Goal: Information Seeking & Learning: Learn about a topic

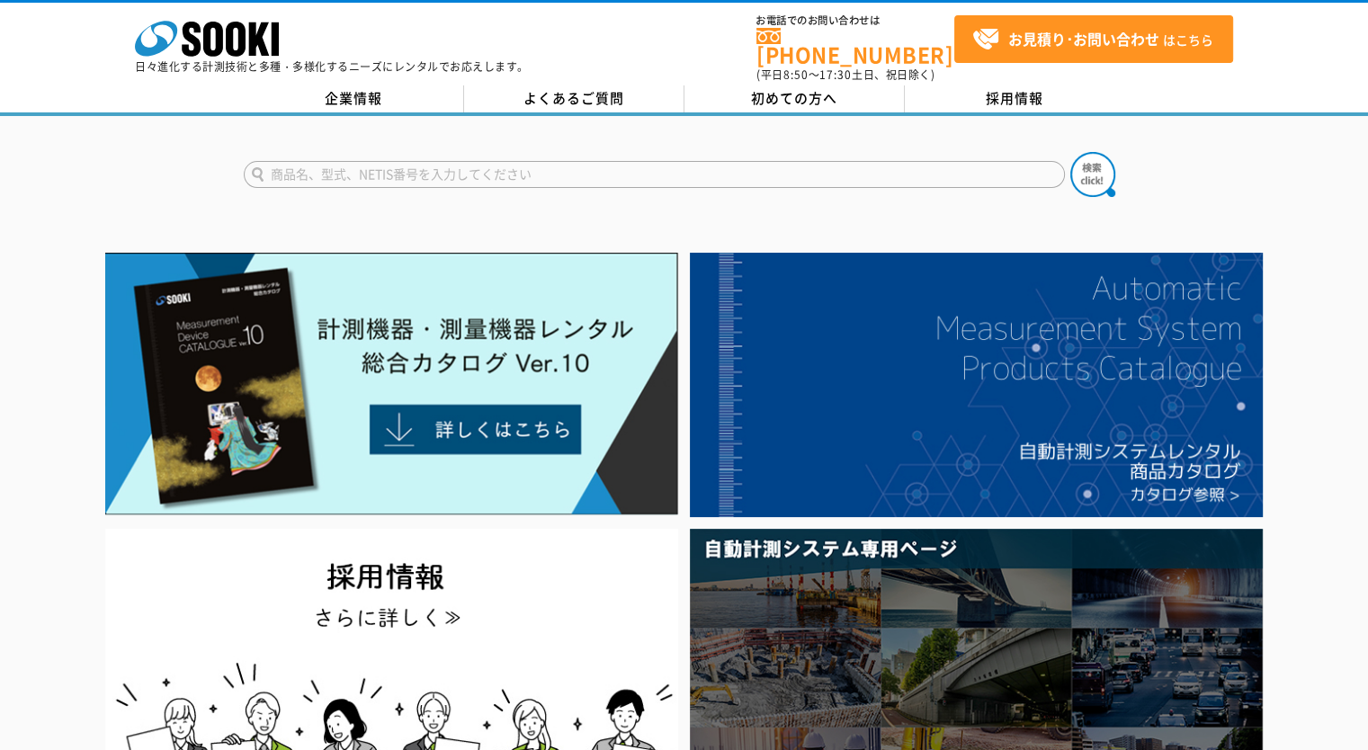
click at [635, 166] on input "text" at bounding box center [654, 174] width 821 height 27
type input "カークル"
click at [1071, 152] on button at bounding box center [1093, 174] width 45 height 45
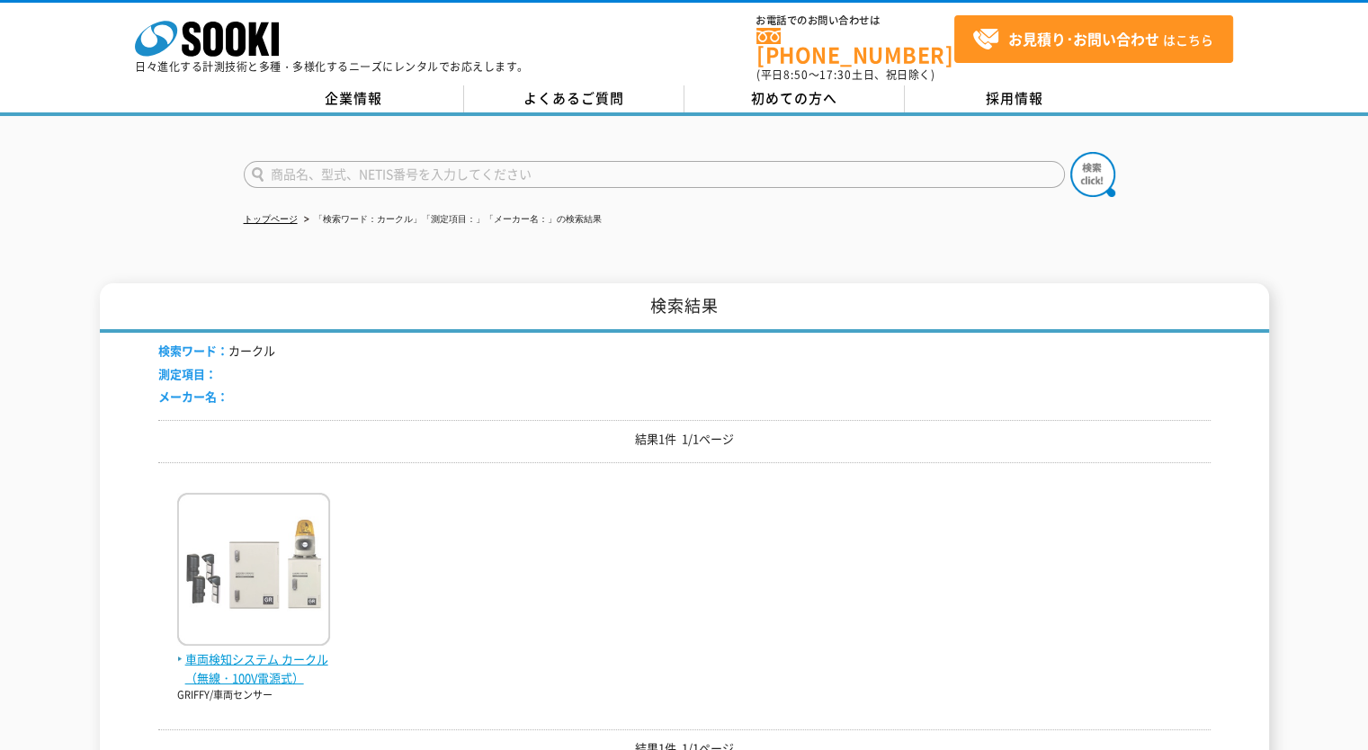
click at [273, 610] on img at bounding box center [253, 571] width 153 height 157
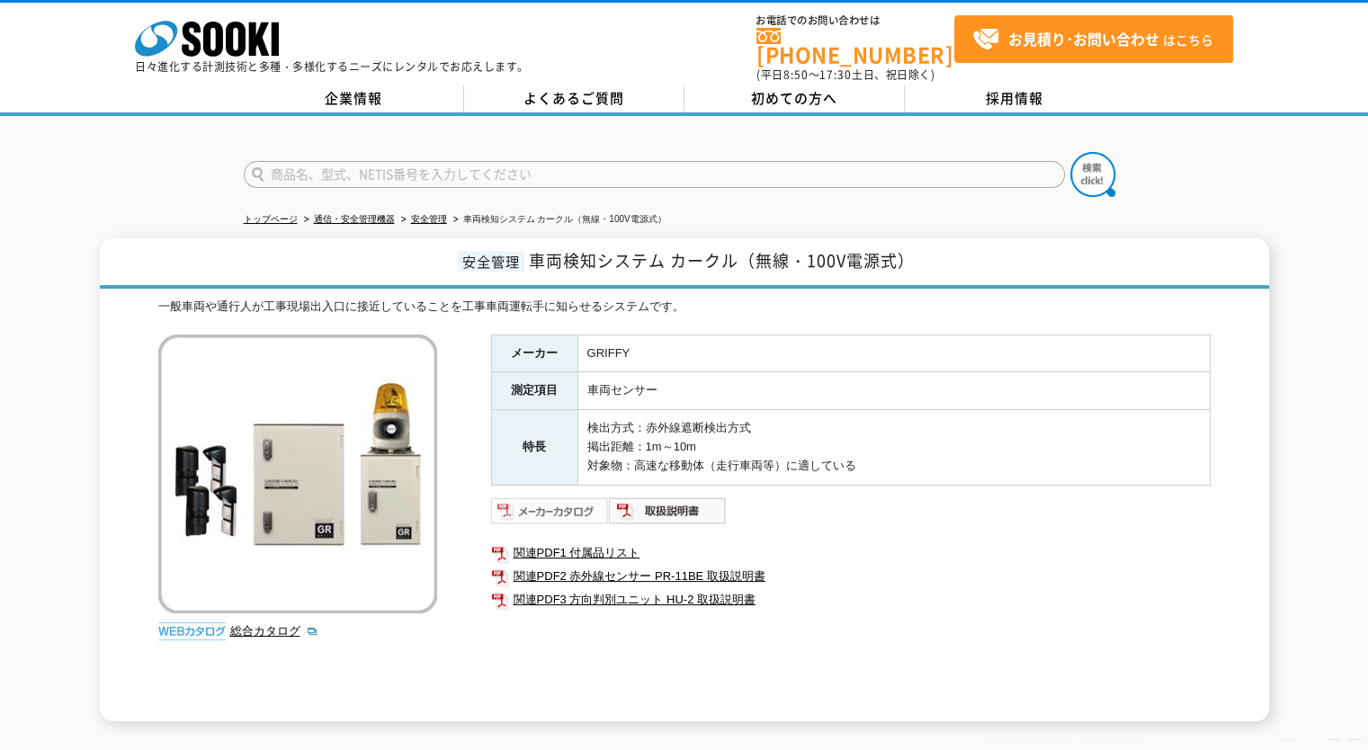
click at [576, 498] on img at bounding box center [550, 511] width 118 height 29
click at [591, 542] on link "関連PDF1 付属品リスト" at bounding box center [851, 553] width 720 height 23
click at [264, 55] on link "株式会社 ソーキ" at bounding box center [207, 51] width 144 height 17
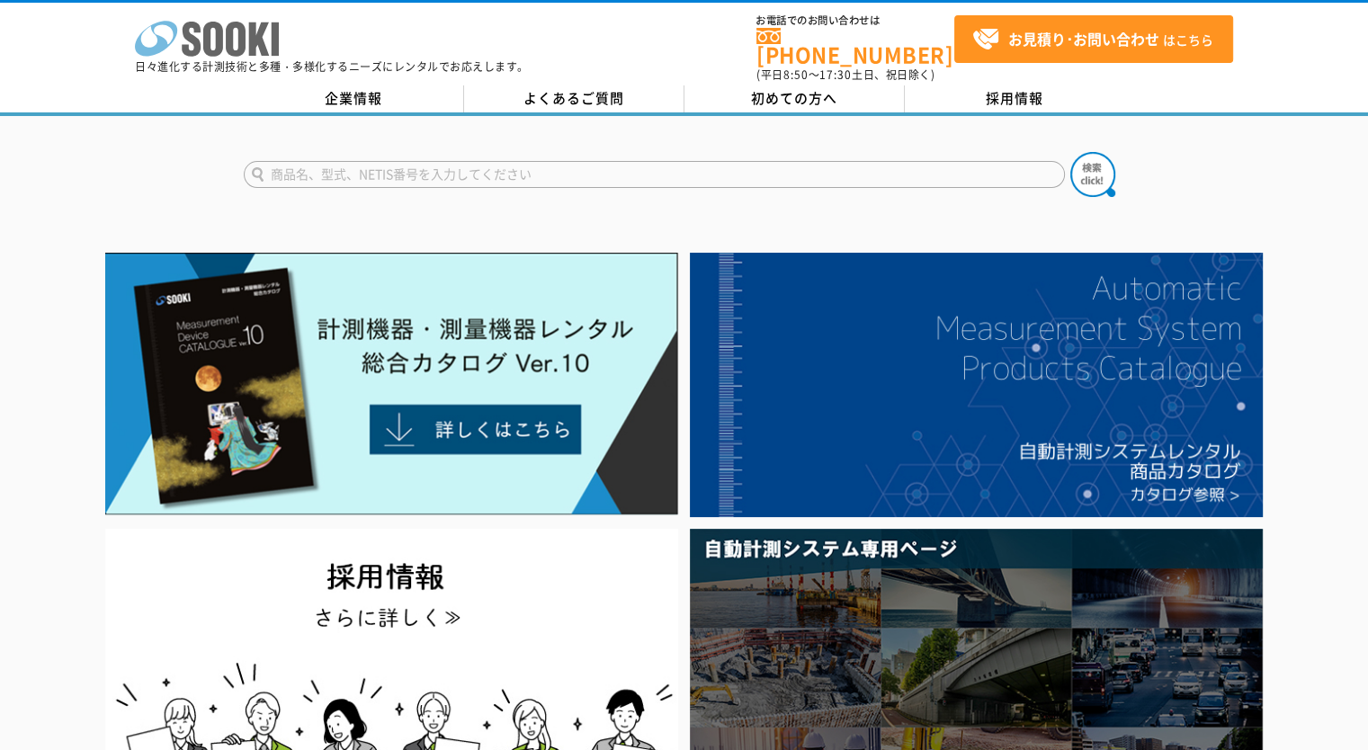
click at [211, 39] on icon "株式会社 ソーキ" at bounding box center [207, 39] width 144 height 36
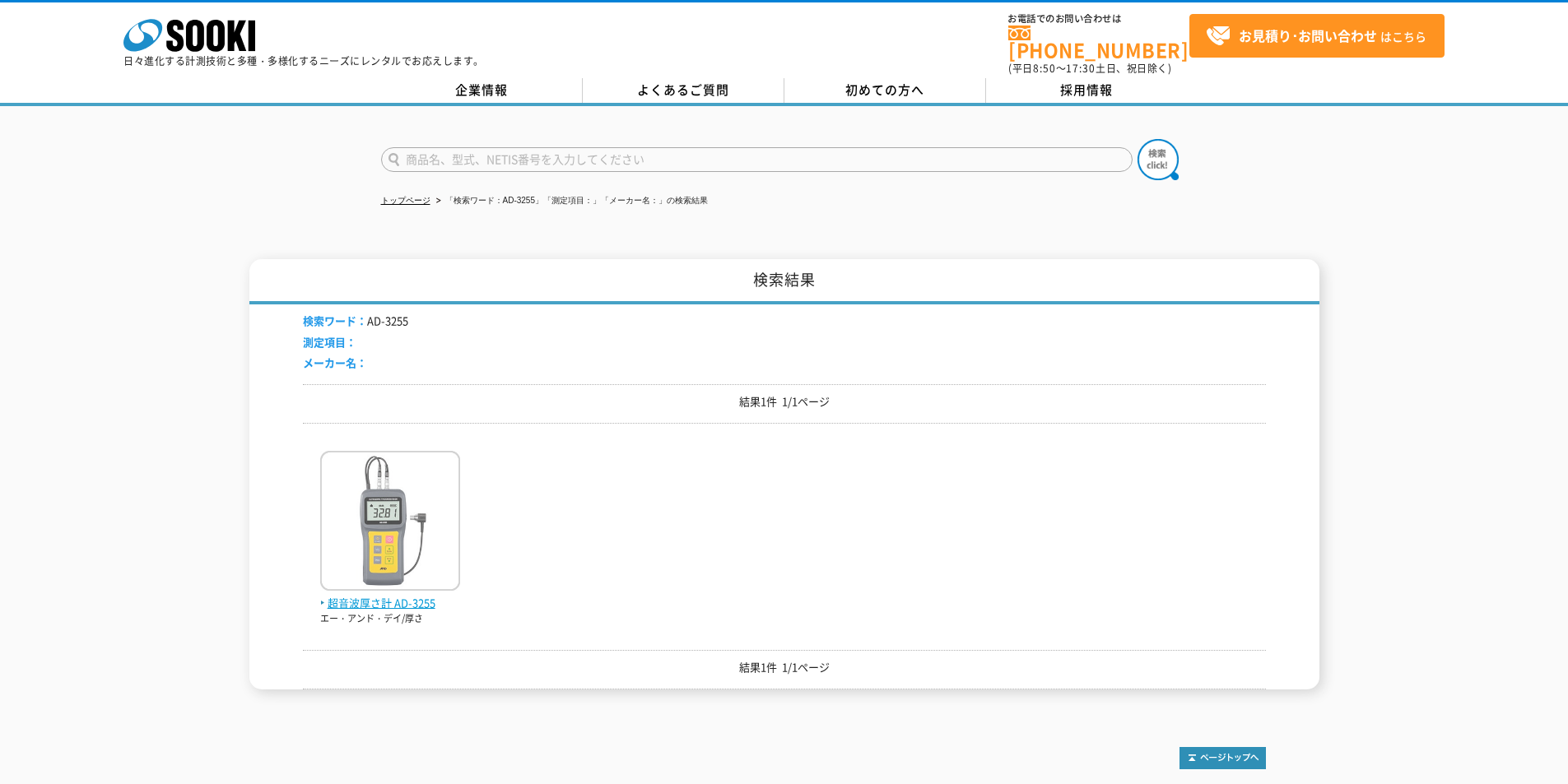
click at [408, 595] on span "超音波厚さ計 AD-3255" at bounding box center [390, 603] width 140 height 17
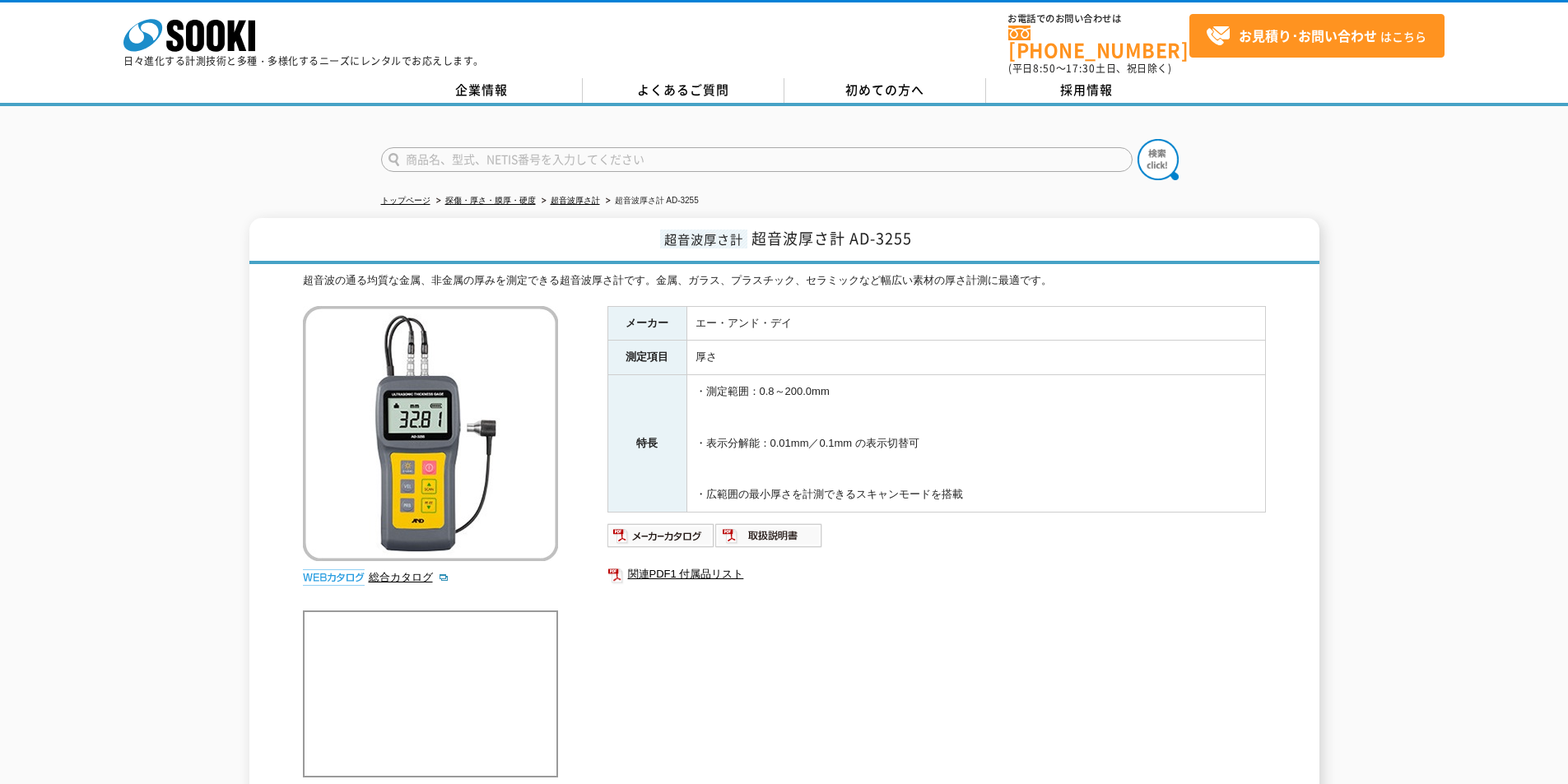
click at [558, 151] on input "text" at bounding box center [757, 159] width 751 height 25
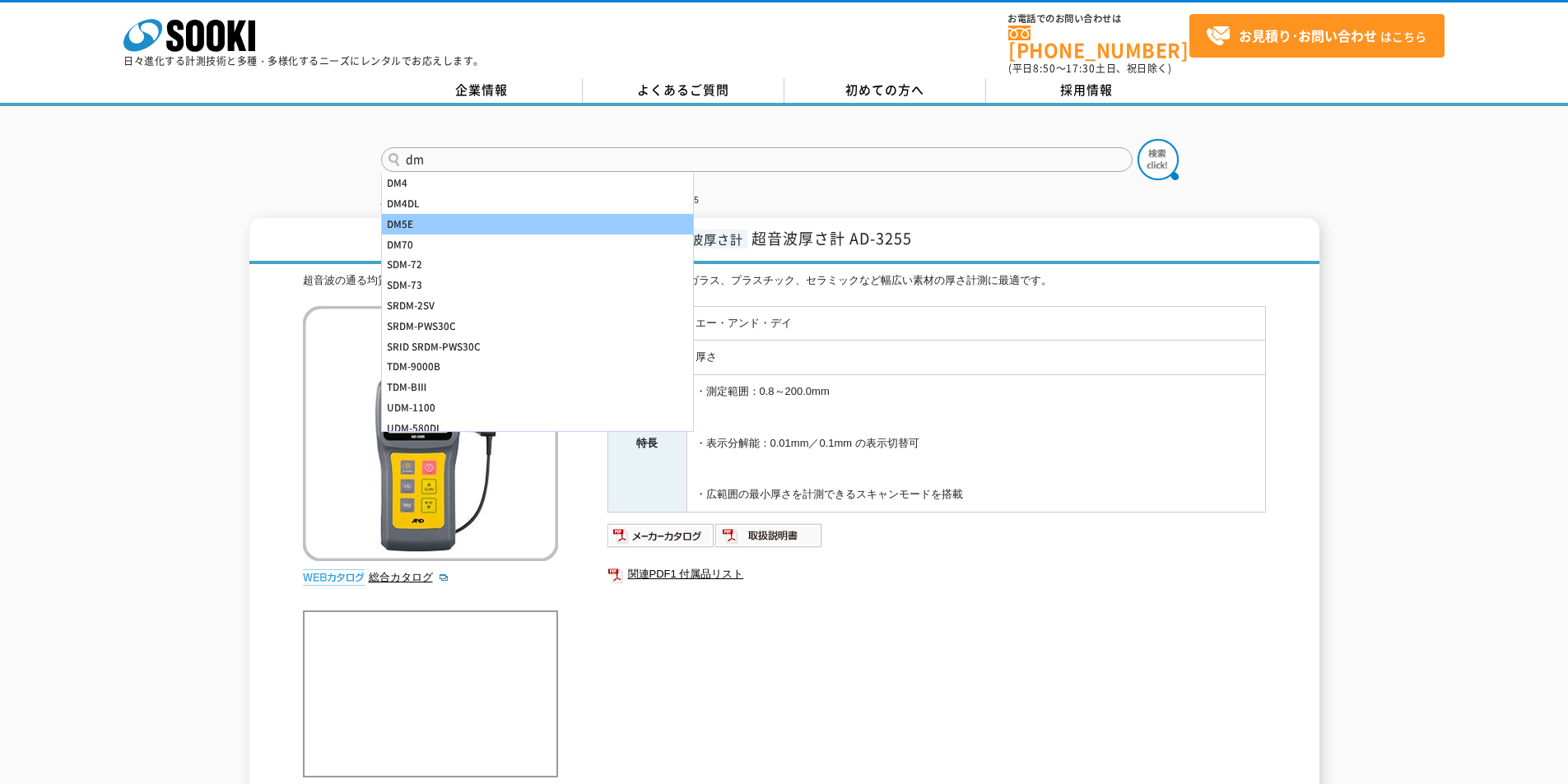
click at [520, 214] on div "DM5E" at bounding box center [537, 224] width 311 height 20
type input "DM5E"
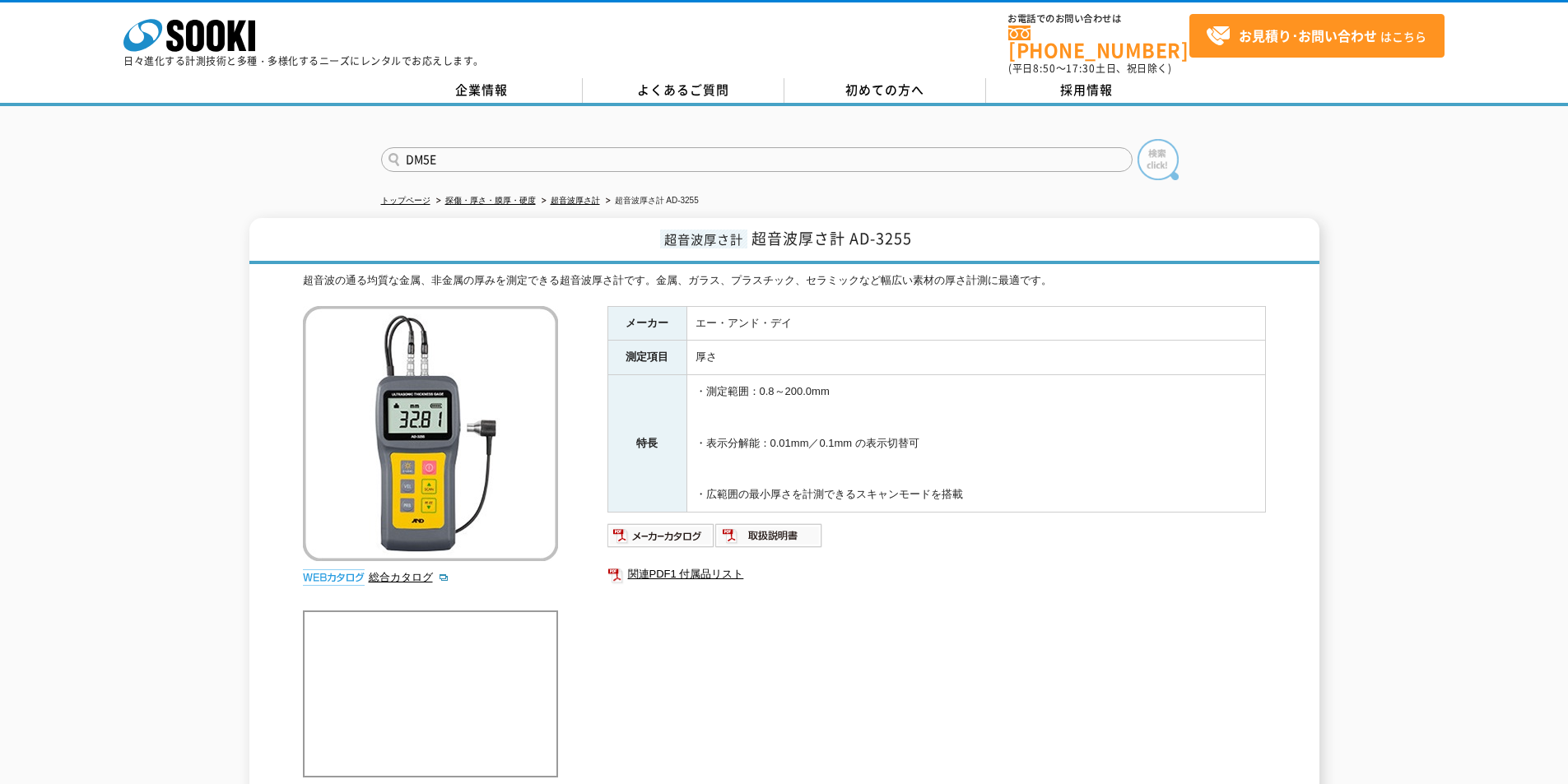
click at [1173, 155] on img at bounding box center [1157, 159] width 41 height 41
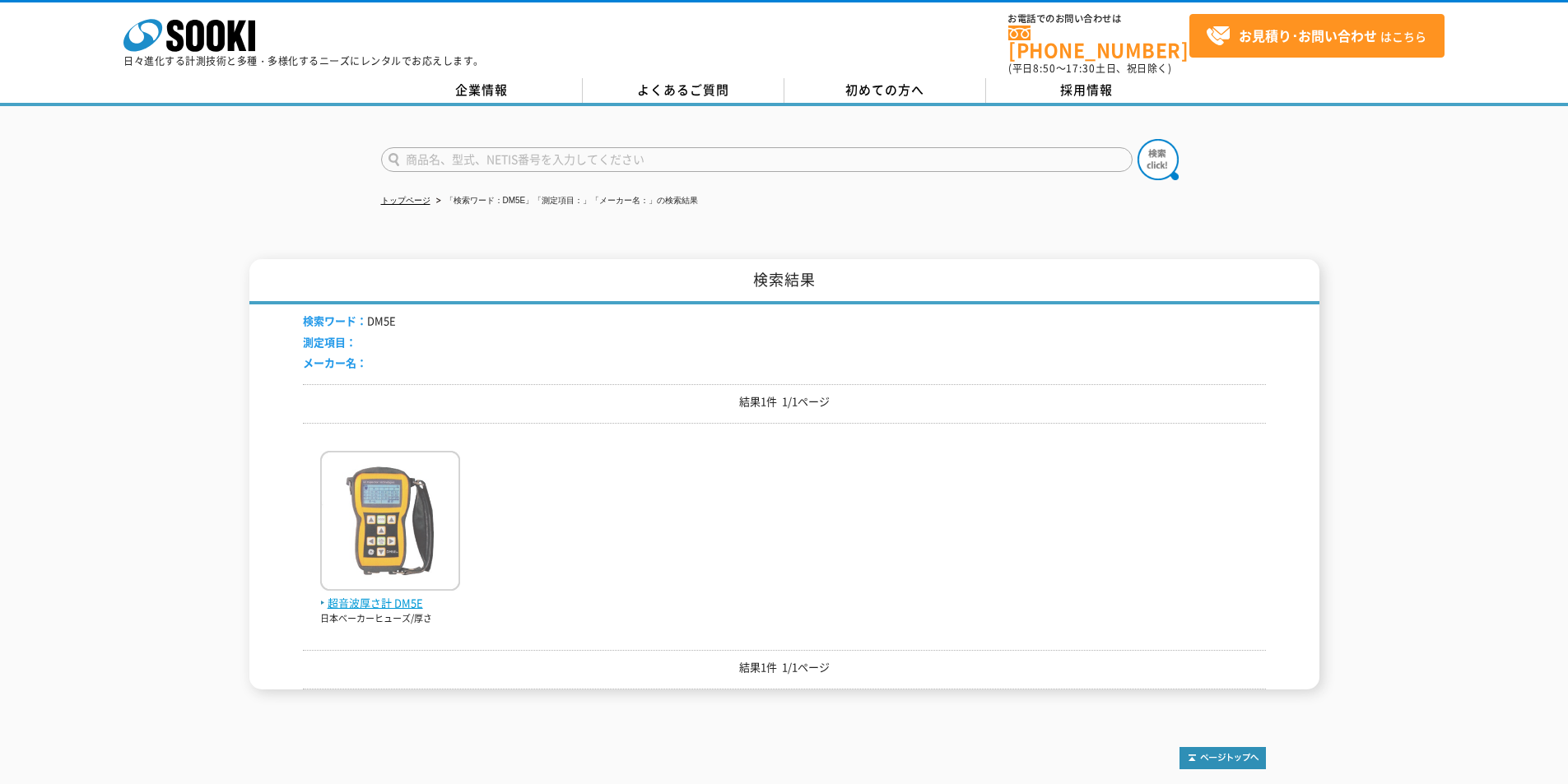
click at [371, 582] on img at bounding box center [390, 522] width 140 height 144
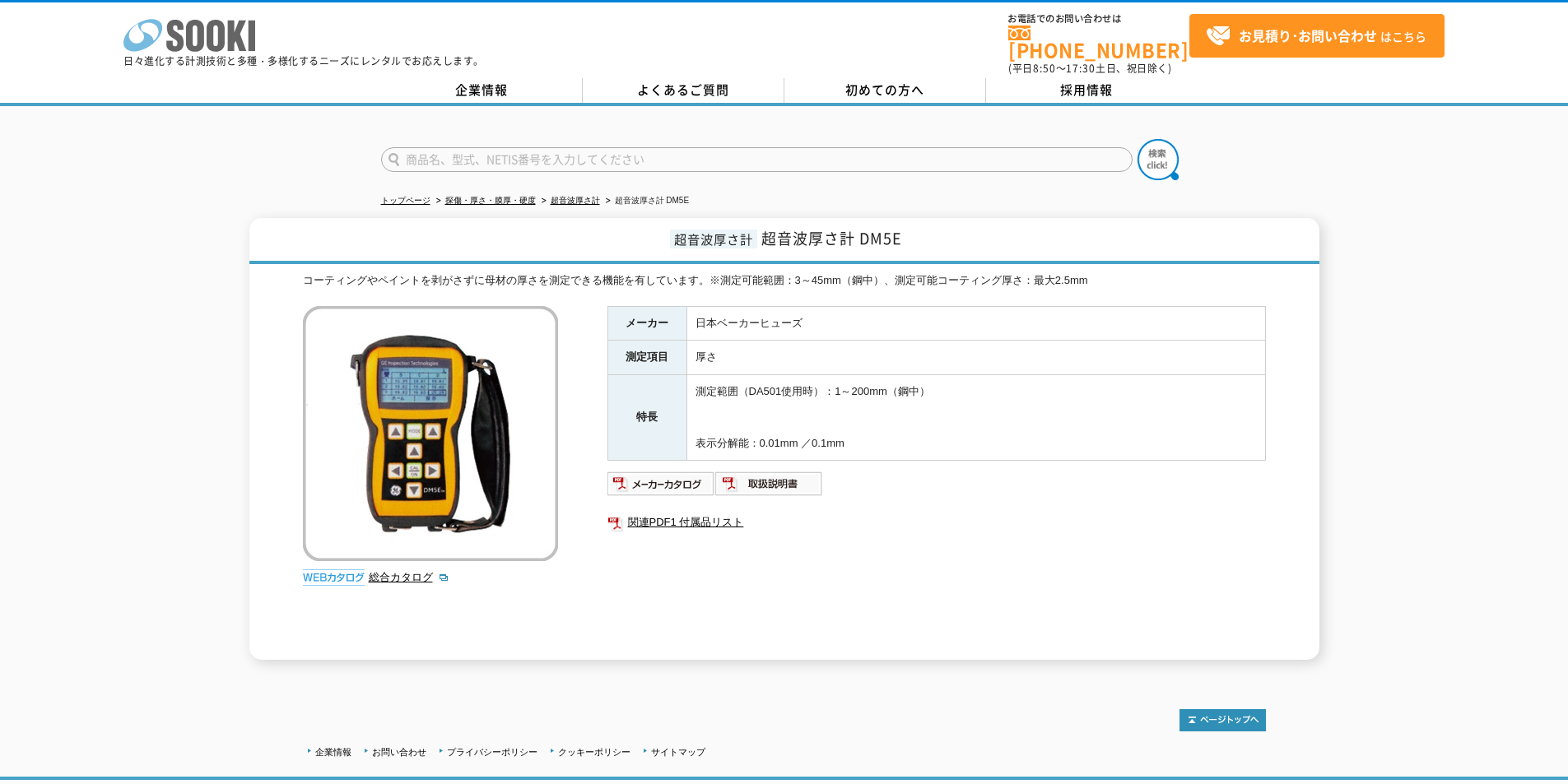
click at [214, 37] on icon "株式会社 ソーキ" at bounding box center [189, 36] width 132 height 33
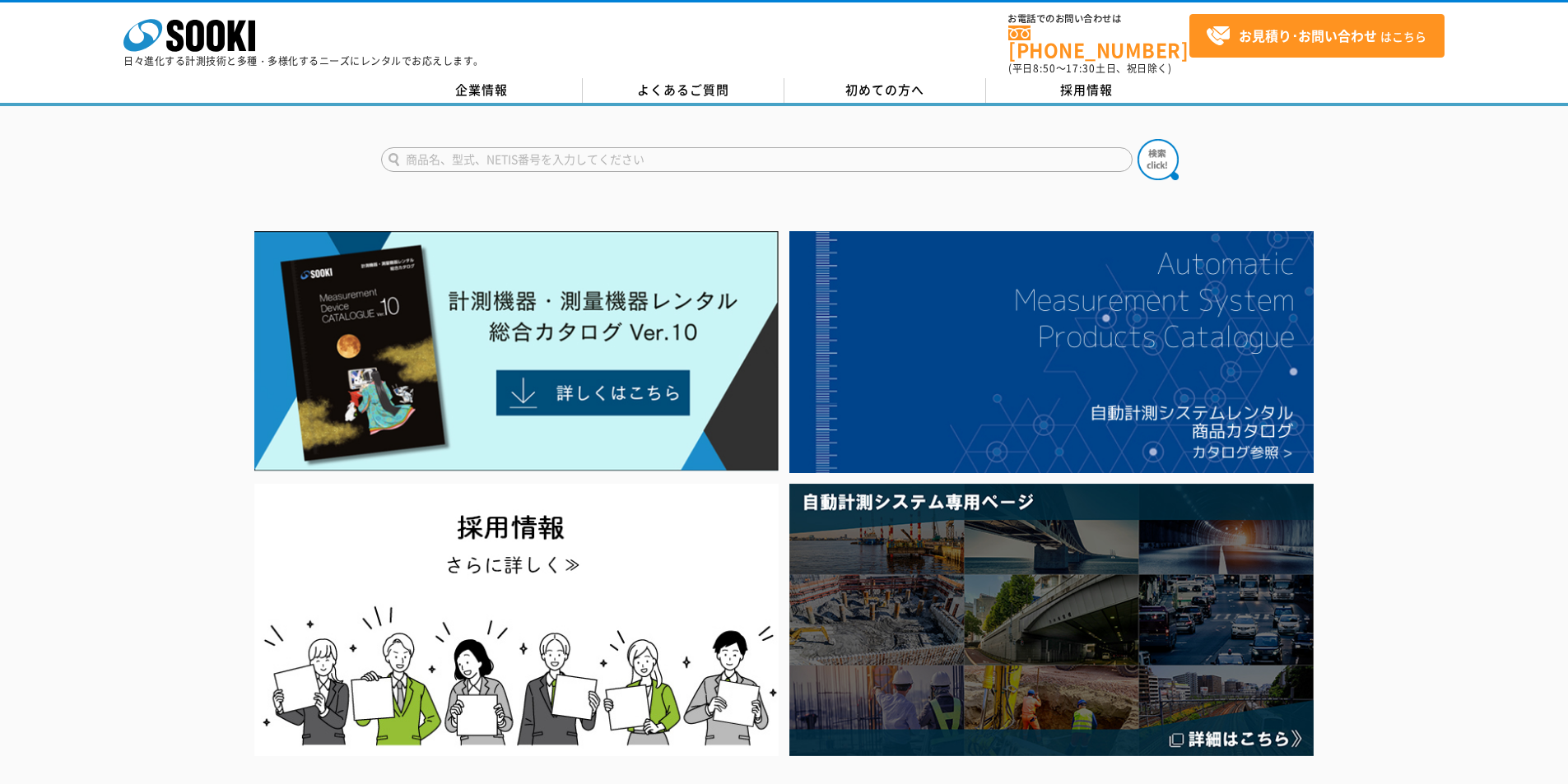
click at [705, 147] on input "text" at bounding box center [757, 159] width 751 height 25
type input "PM"
click at [1162, 144] on img at bounding box center [1157, 159] width 41 height 41
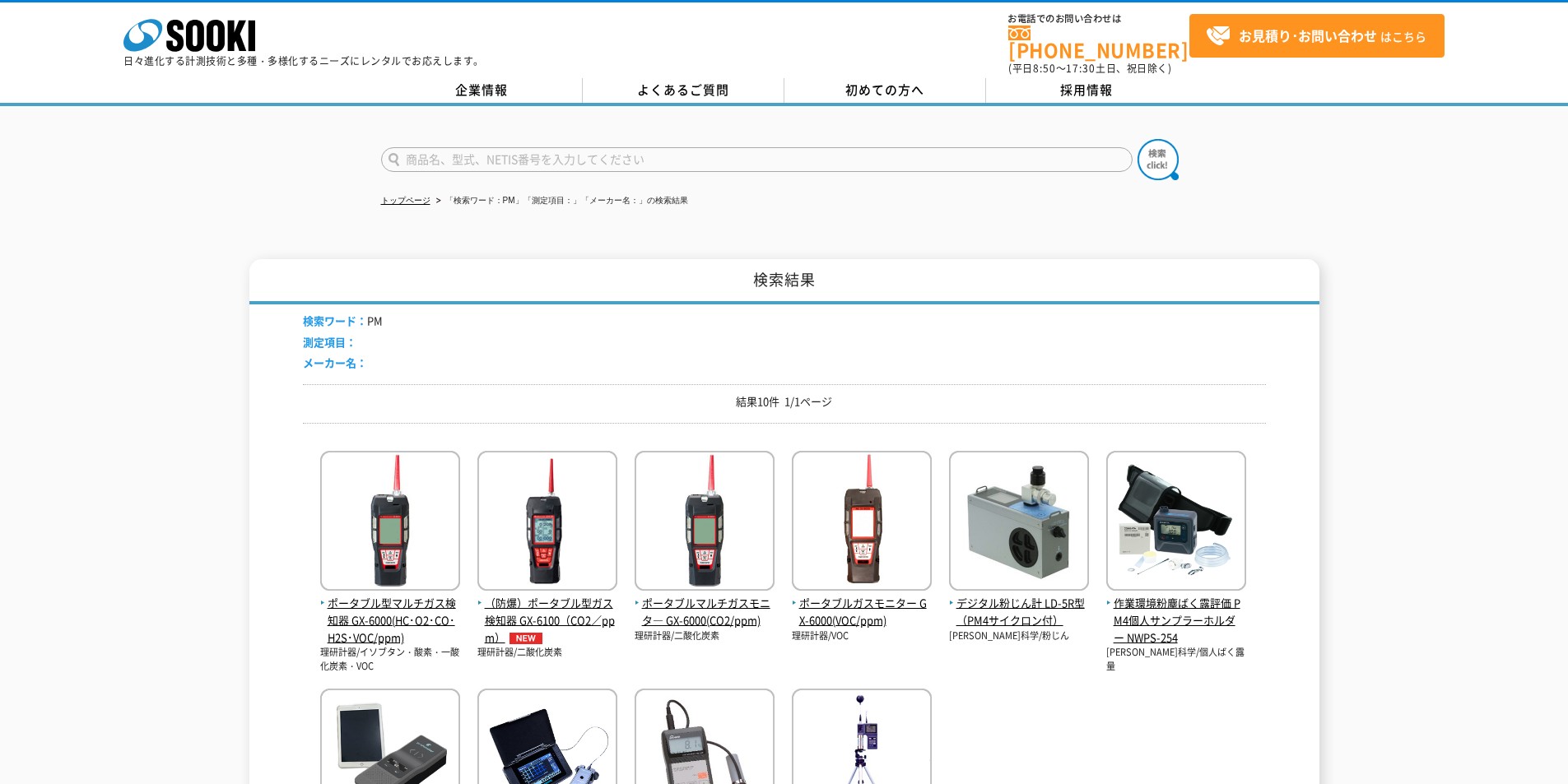
click at [586, 147] on input "text" at bounding box center [757, 159] width 751 height 25
type input "DM"
click at [1159, 156] on img at bounding box center [1157, 159] width 41 height 41
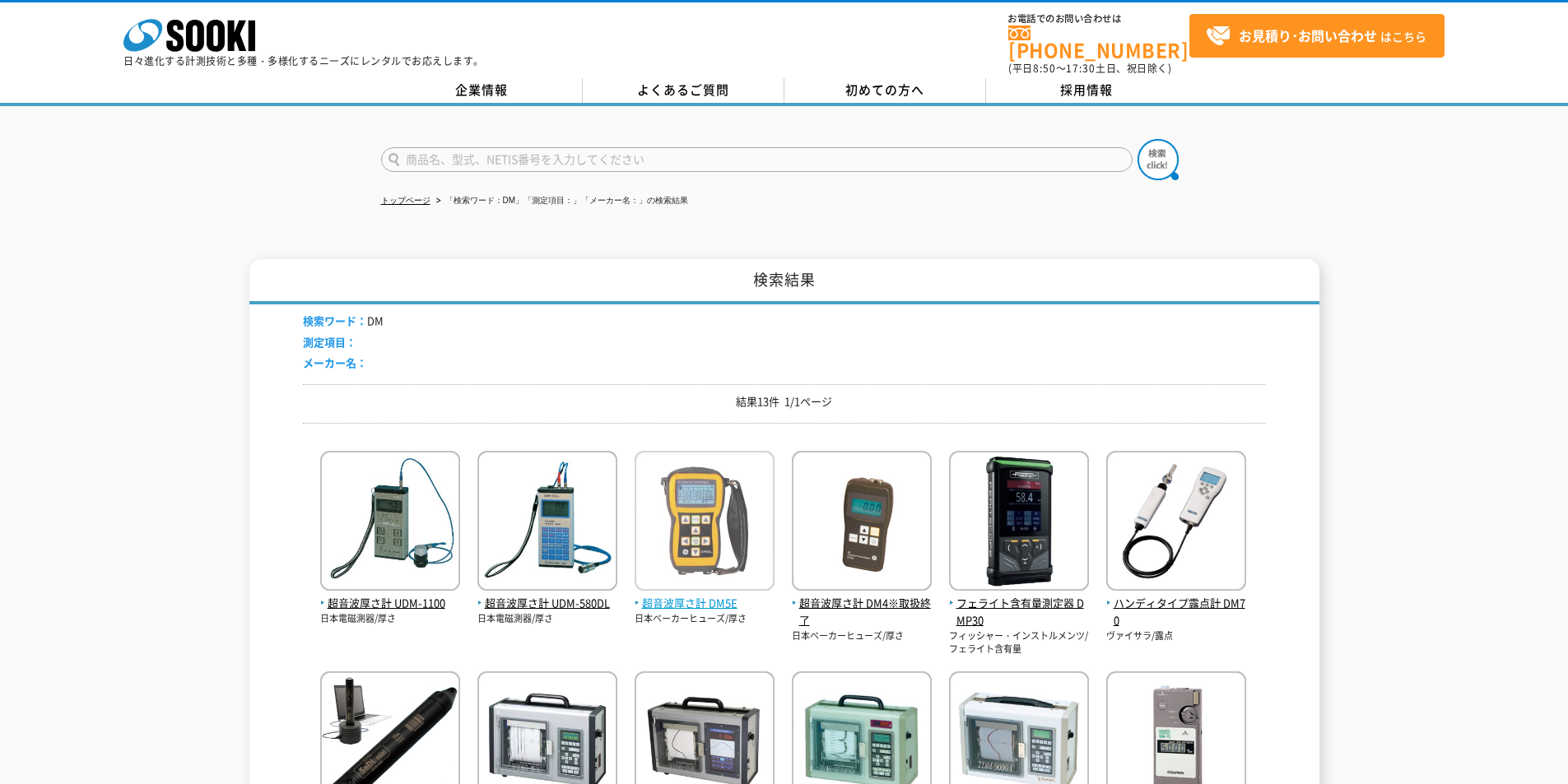
click at [725, 568] on img at bounding box center [704, 522] width 140 height 144
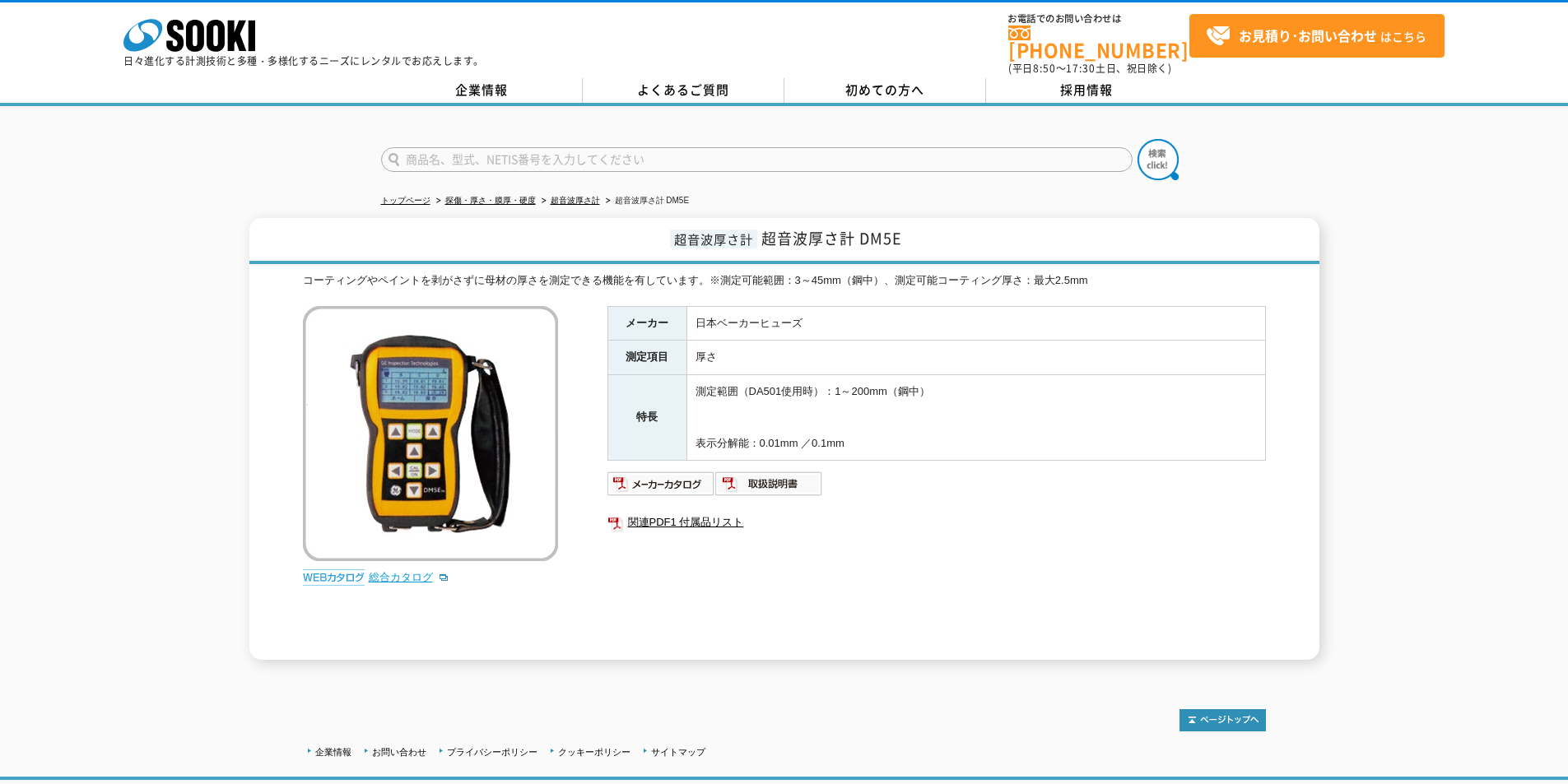
click at [404, 571] on link "総合カタログ" at bounding box center [409, 576] width 81 height 12
click at [696, 156] on input "text" at bounding box center [757, 159] width 751 height 25
type input "SL"
click at [1157, 150] on img at bounding box center [1157, 159] width 41 height 41
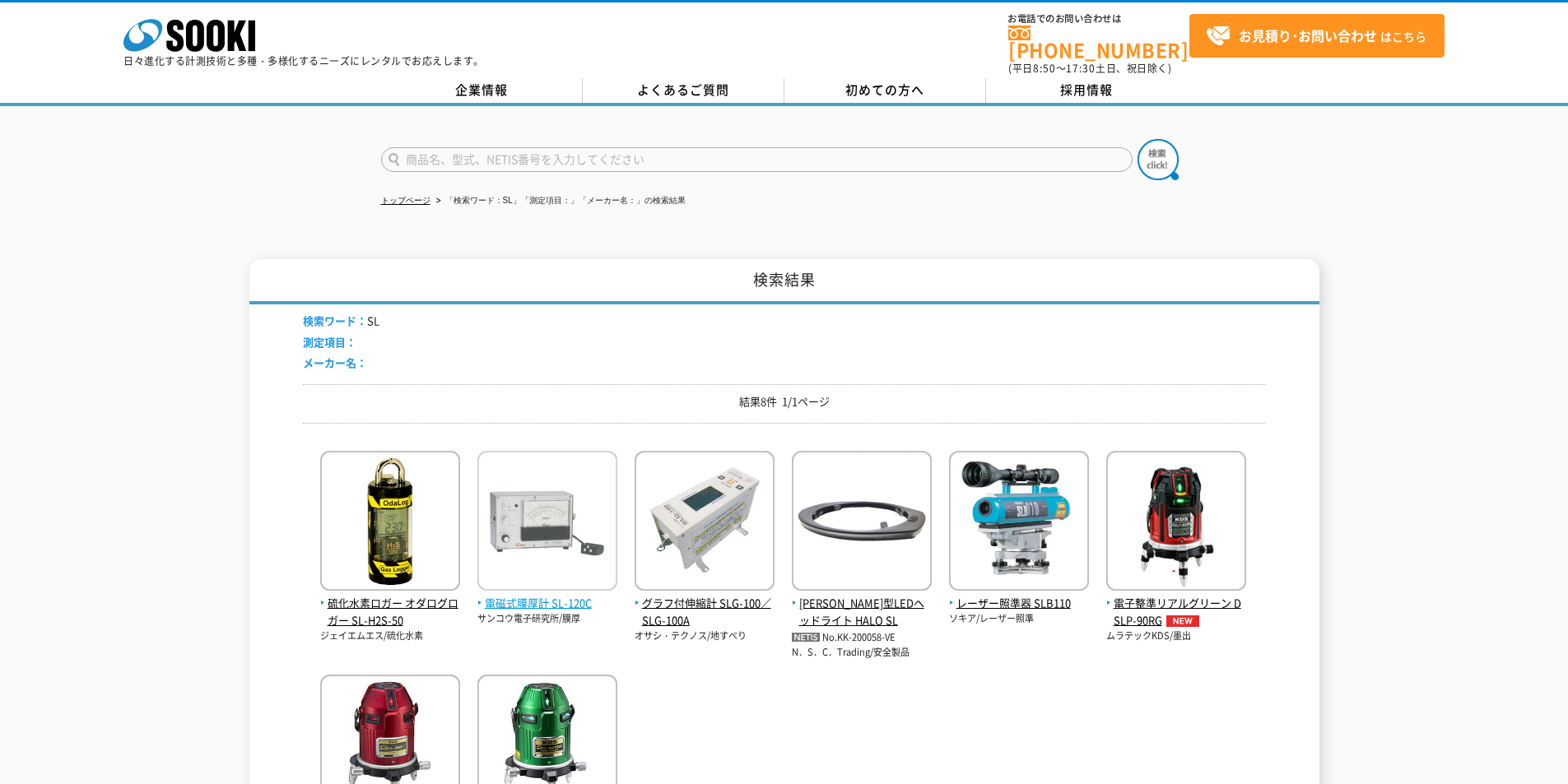
click at [564, 595] on span "電磁式膜厚計 SL-120C" at bounding box center [547, 603] width 140 height 17
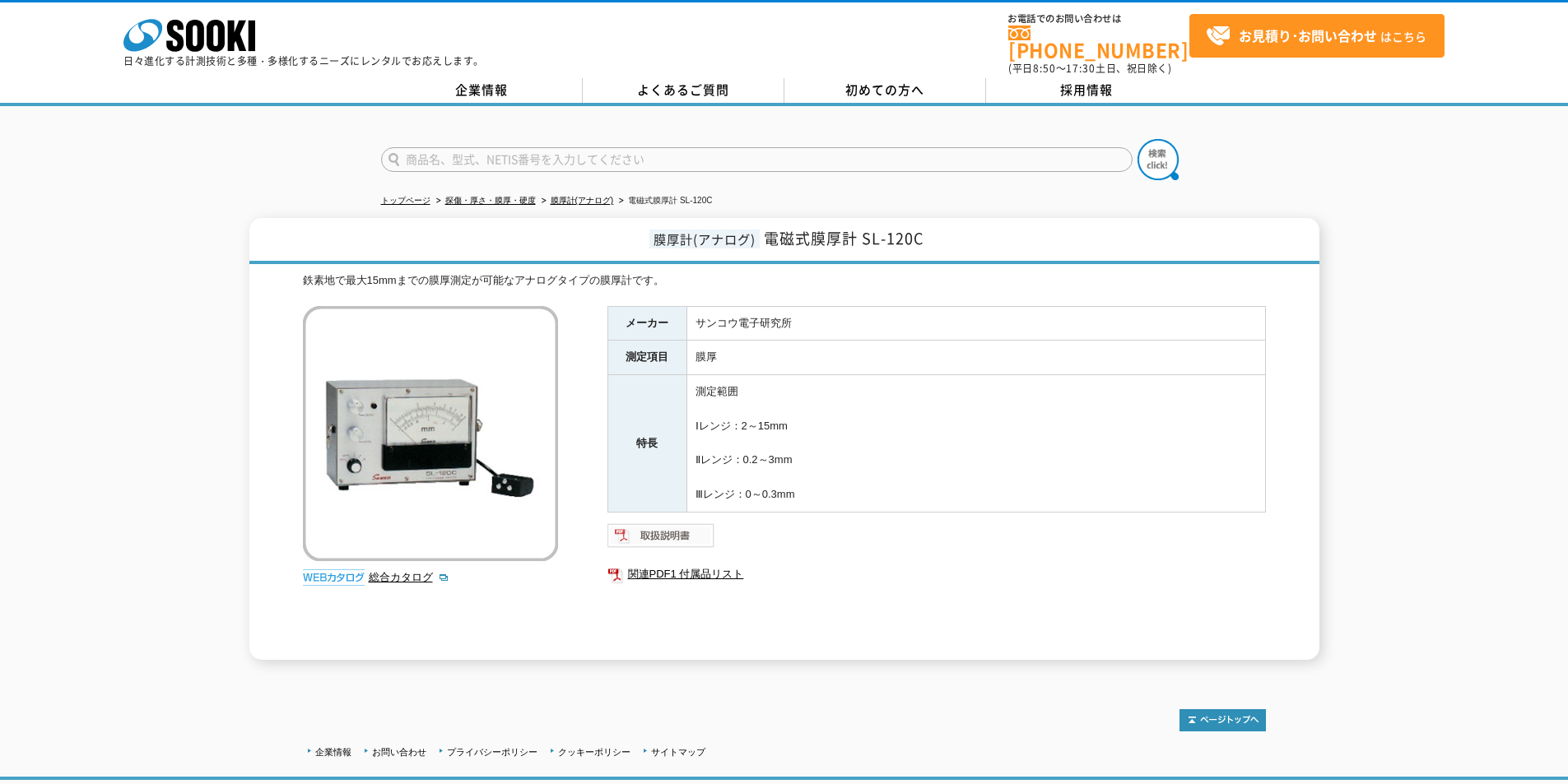
click at [678, 522] on img at bounding box center [661, 535] width 108 height 27
click at [725, 152] on input "text" at bounding box center [757, 159] width 751 height 25
type input "カークル"
click at [1167, 161] on img at bounding box center [1157, 159] width 41 height 41
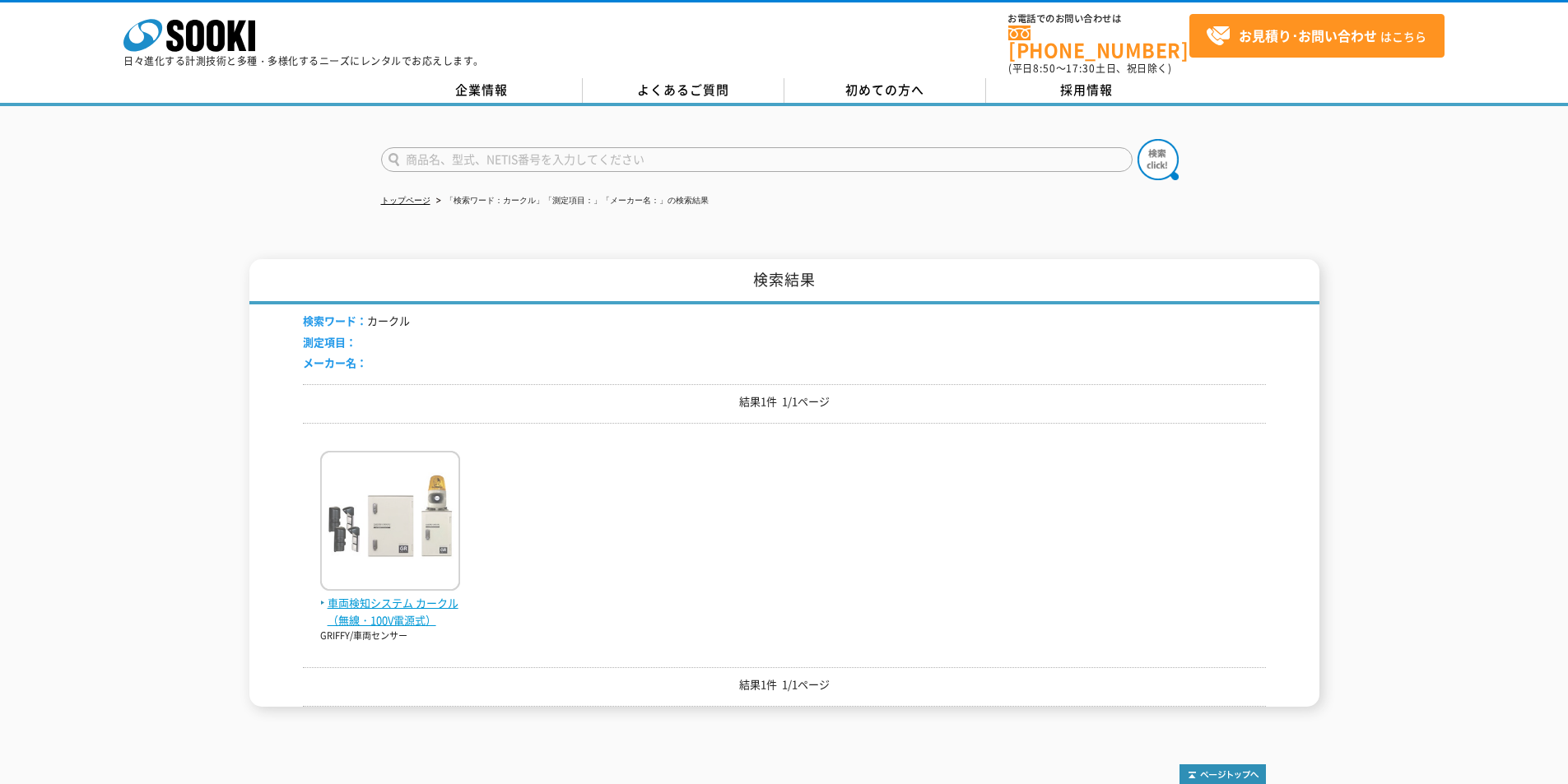
click at [376, 607] on span "車両検知システム カークル（無線・100V電源式）" at bounding box center [390, 612] width 140 height 35
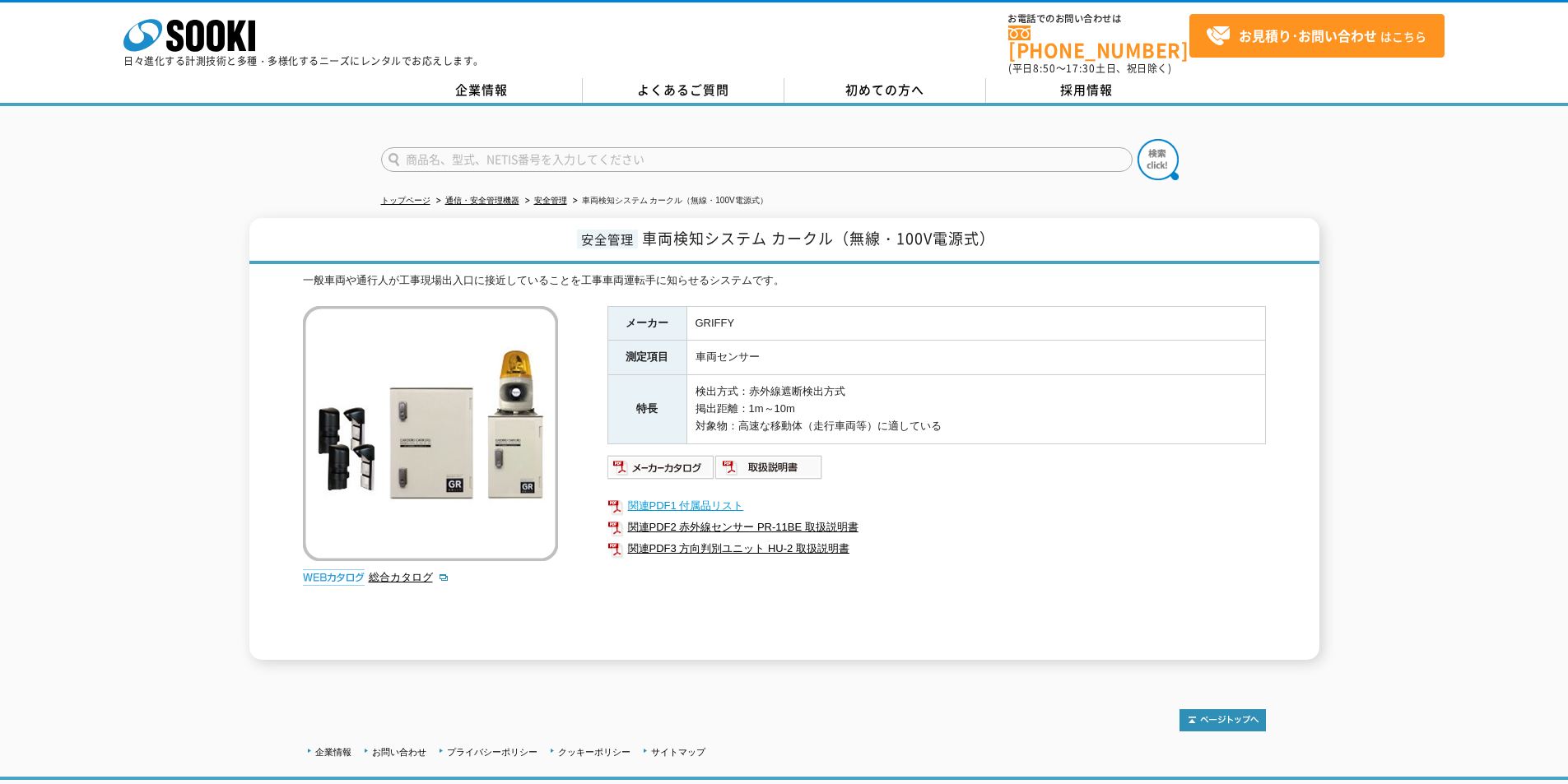
click at [684, 496] on link "関連PDF1 付属品リスト" at bounding box center [937, 506] width 659 height 21
click at [512, 149] on input "text" at bounding box center [757, 159] width 751 height 25
type input "field"
click at [1137, 139] on button at bounding box center [1157, 159] width 41 height 41
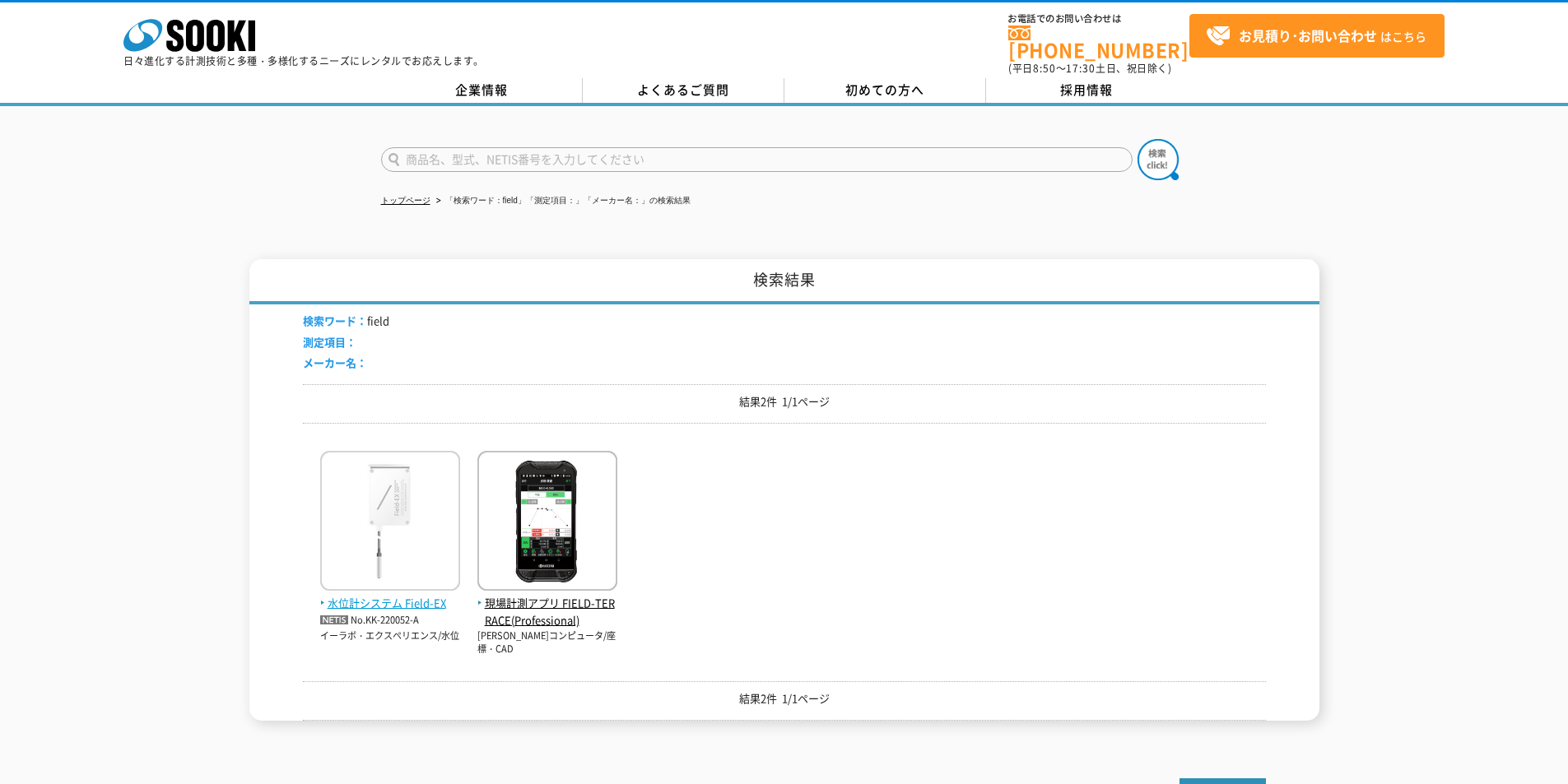
click at [406, 595] on span "水位計システム Field-EX" at bounding box center [390, 603] width 140 height 17
click at [388, 598] on span "水位計システム Field-EX" at bounding box center [390, 603] width 140 height 17
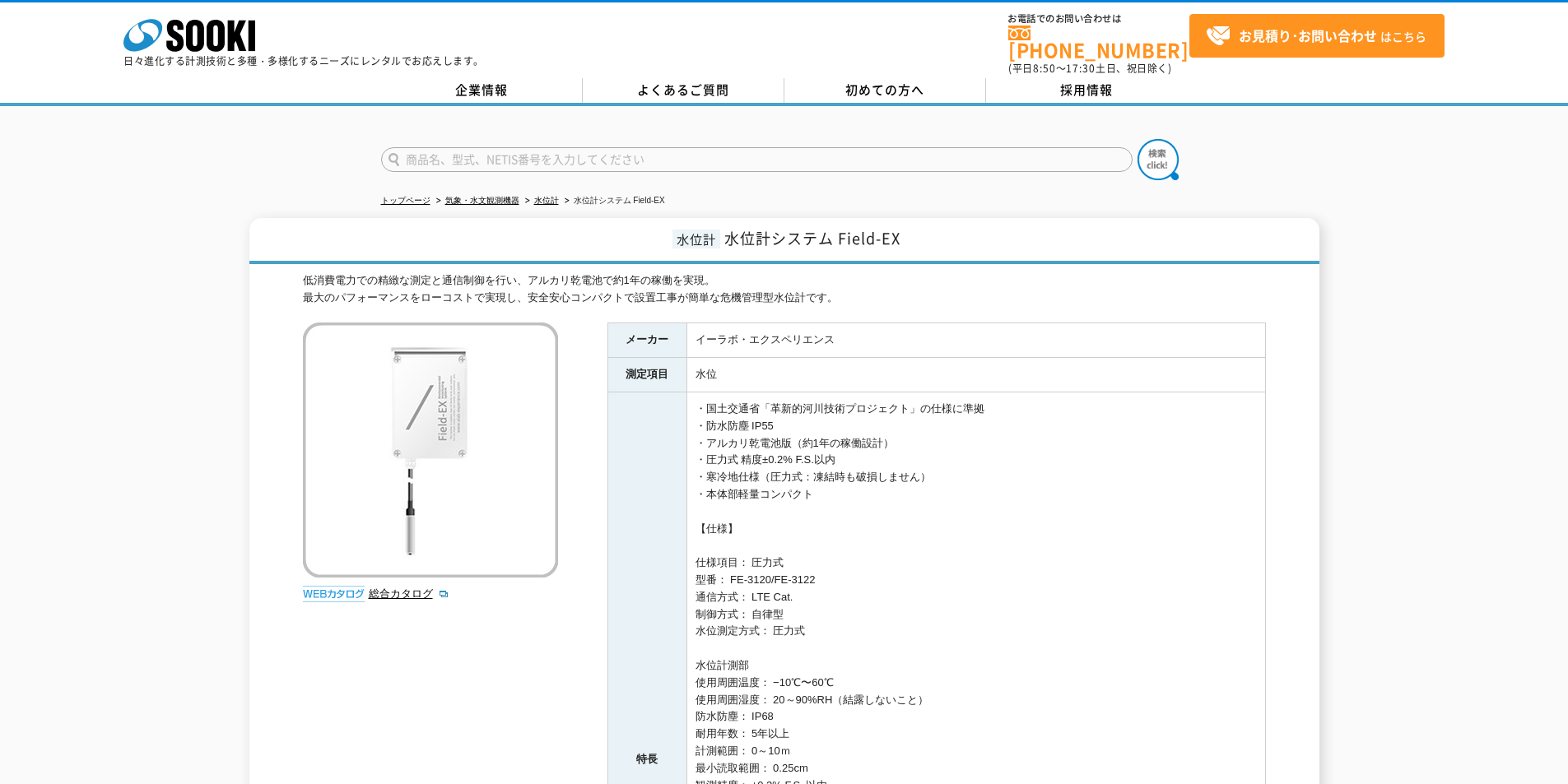
scroll to position [659, 0]
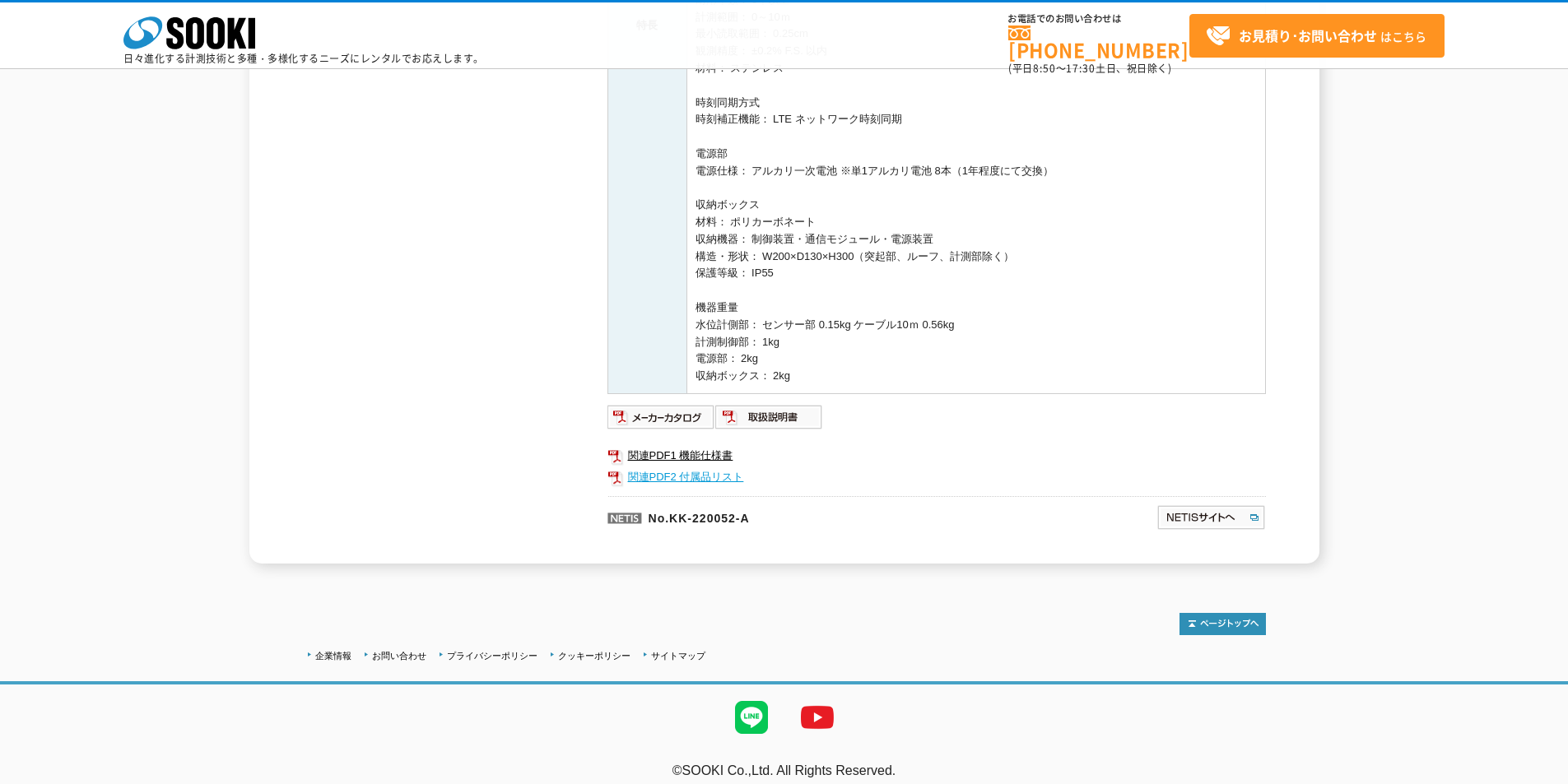
click at [684, 473] on link "関連PDF2 付属品リスト" at bounding box center [937, 477] width 659 height 21
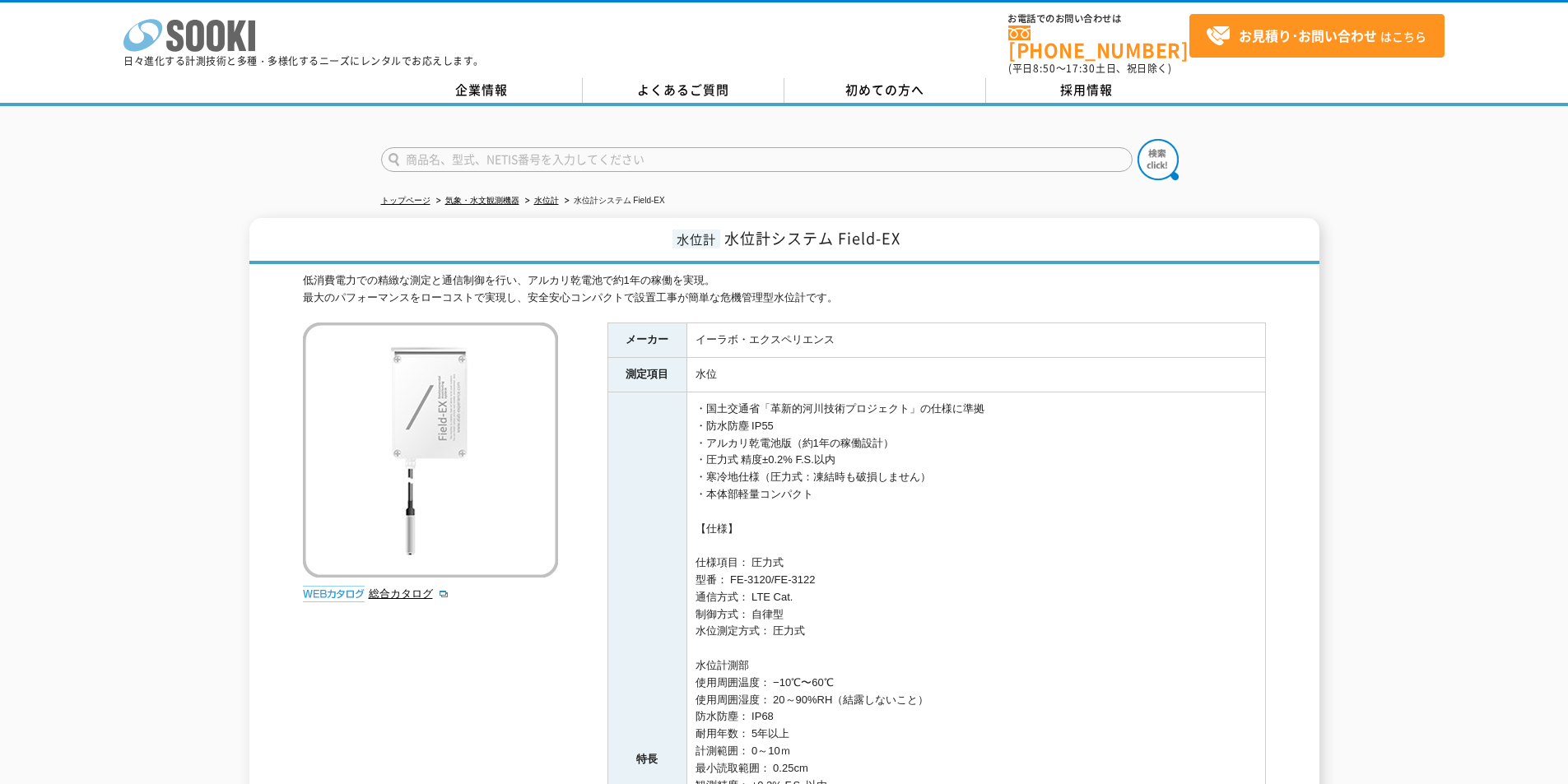
click at [191, 27] on icon at bounding box center [195, 36] width 18 height 32
